Goal: Register for event/course

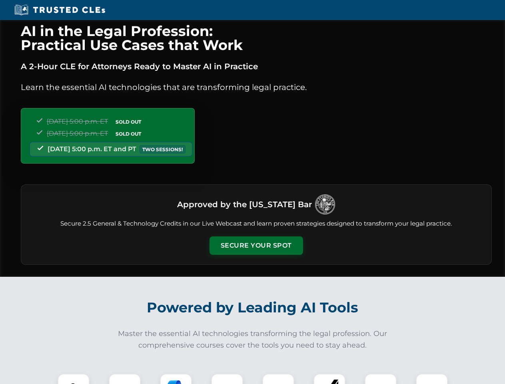
click at [256, 246] on button "Secure Your Spot" at bounding box center [257, 246] width 94 height 18
click at [74, 379] on img at bounding box center [73, 389] width 23 height 23
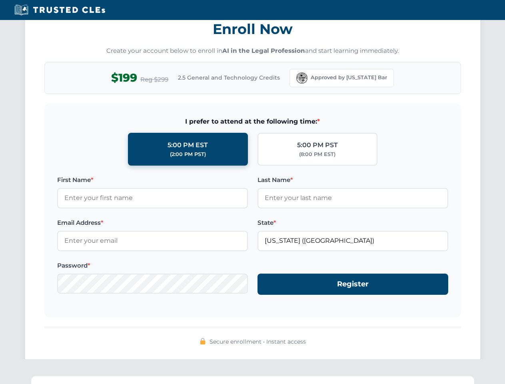
scroll to position [786, 0]
